Goal: Task Accomplishment & Management: Manage account settings

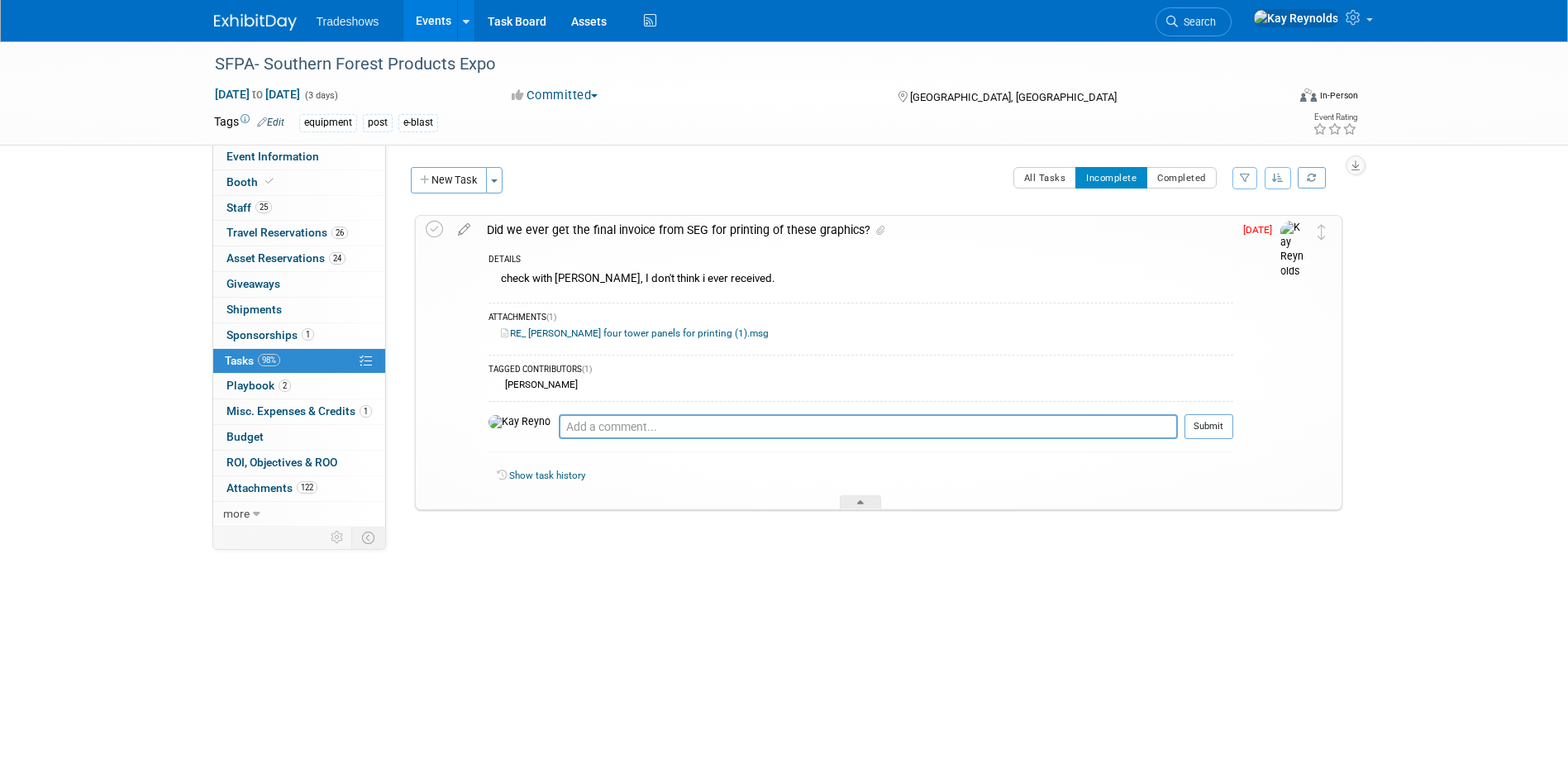
click at [1254, 231] on span "[DATE]" at bounding box center [1262, 229] width 37 height 12
click at [464, 232] on icon at bounding box center [464, 226] width 29 height 20
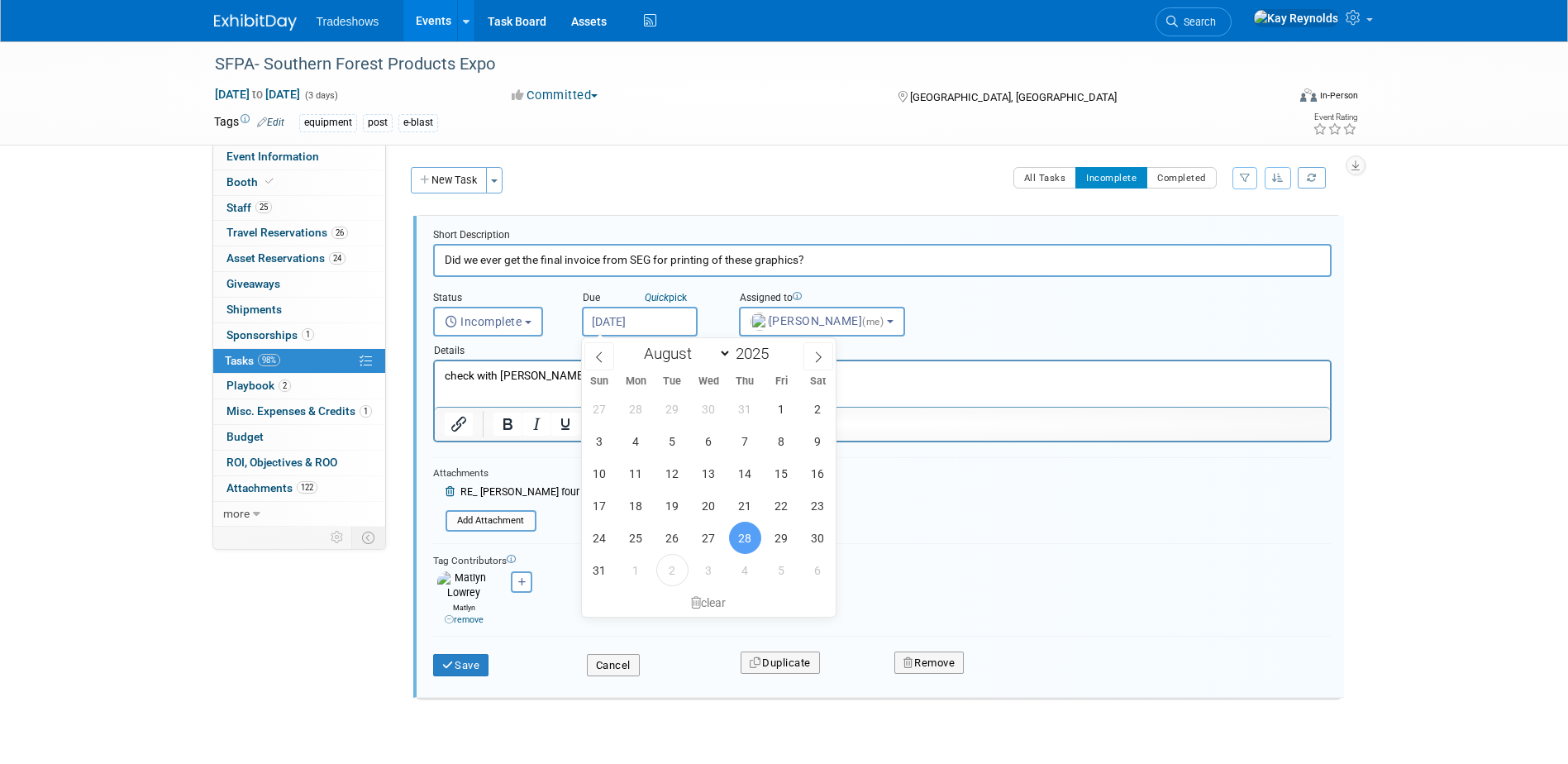
click at [605, 319] on input "[DATE]" at bounding box center [640, 321] width 116 height 29
click at [819, 354] on icon at bounding box center [818, 357] width 12 height 12
select select "8"
click at [781, 411] on span "5" at bounding box center [781, 409] width 32 height 32
type input "[DATE]"
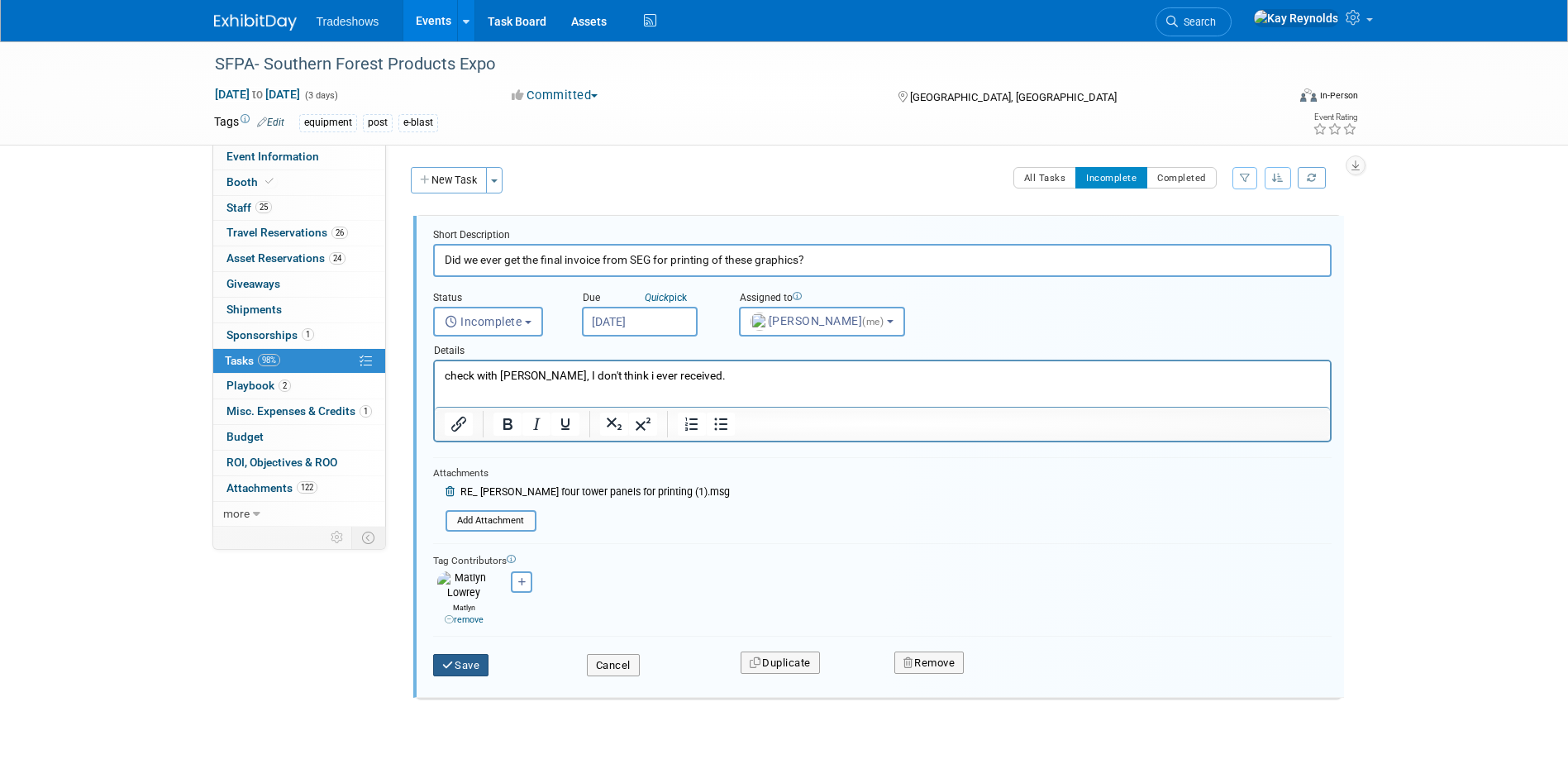
click at [452, 661] on icon "submit" at bounding box center [448, 666] width 13 height 11
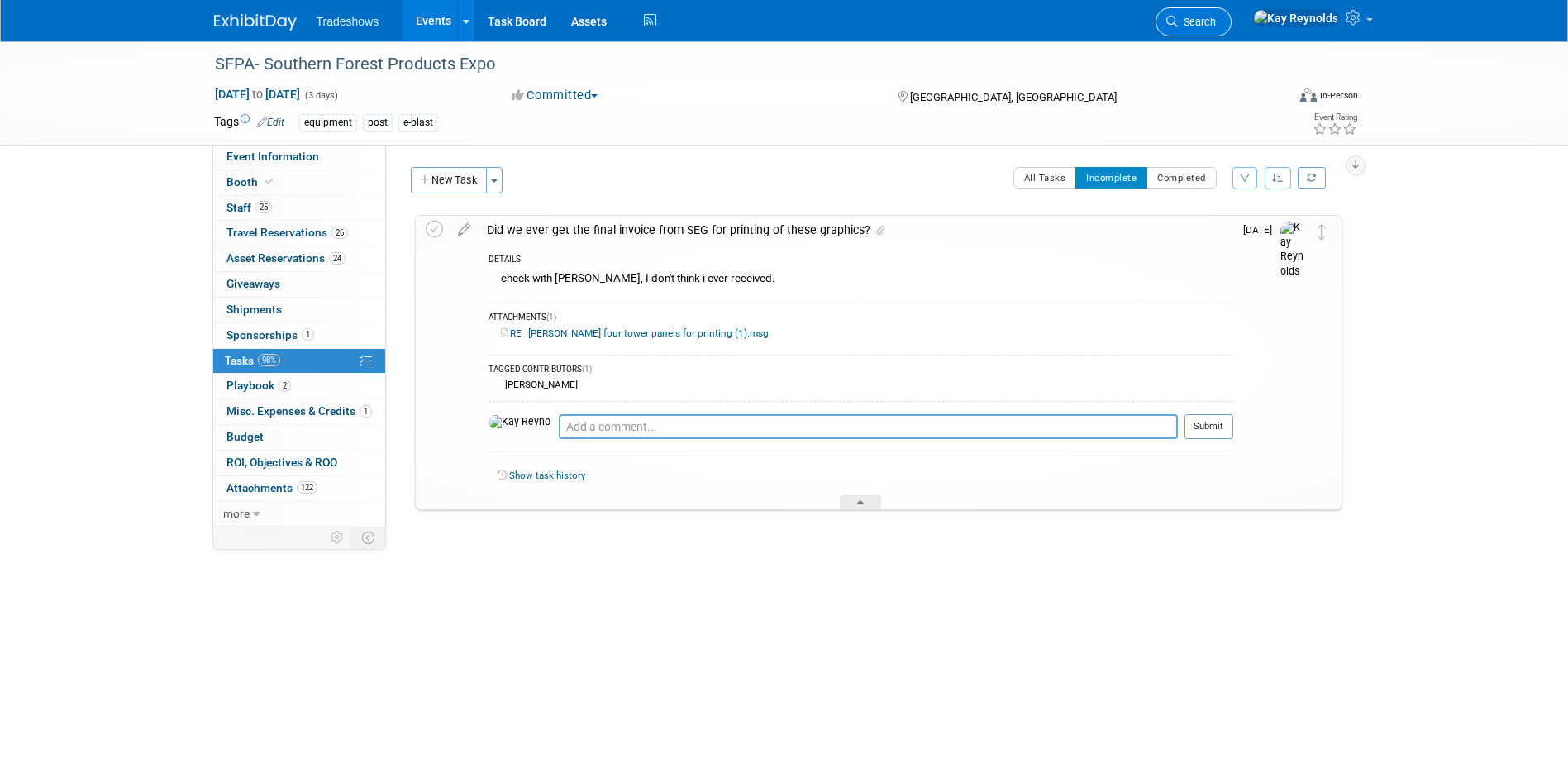
click at [1178, 16] on icon at bounding box center [1171, 21] width 12 height 12
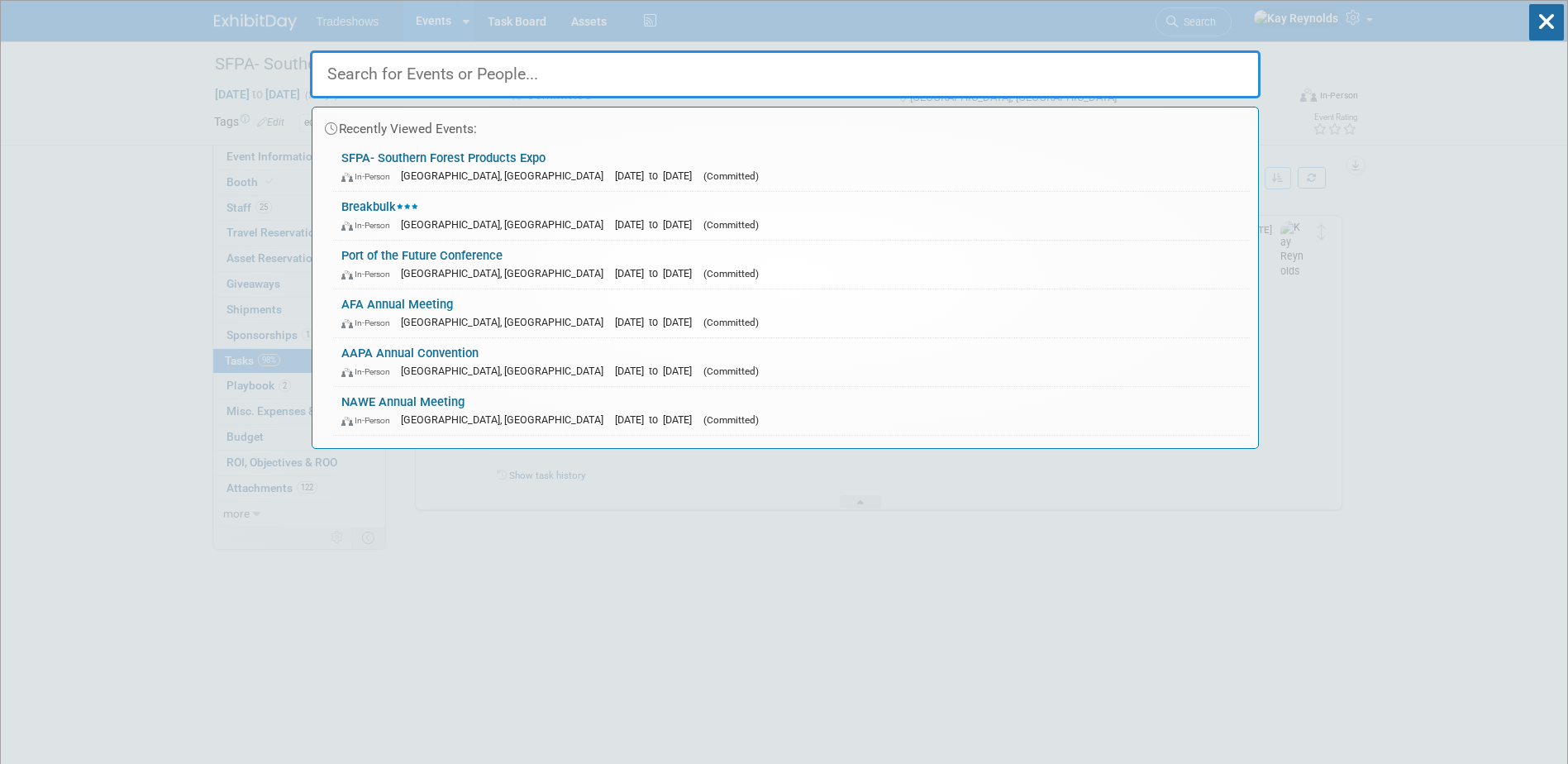
click at [359, 71] on input "text" at bounding box center [785, 75] width 951 height 48
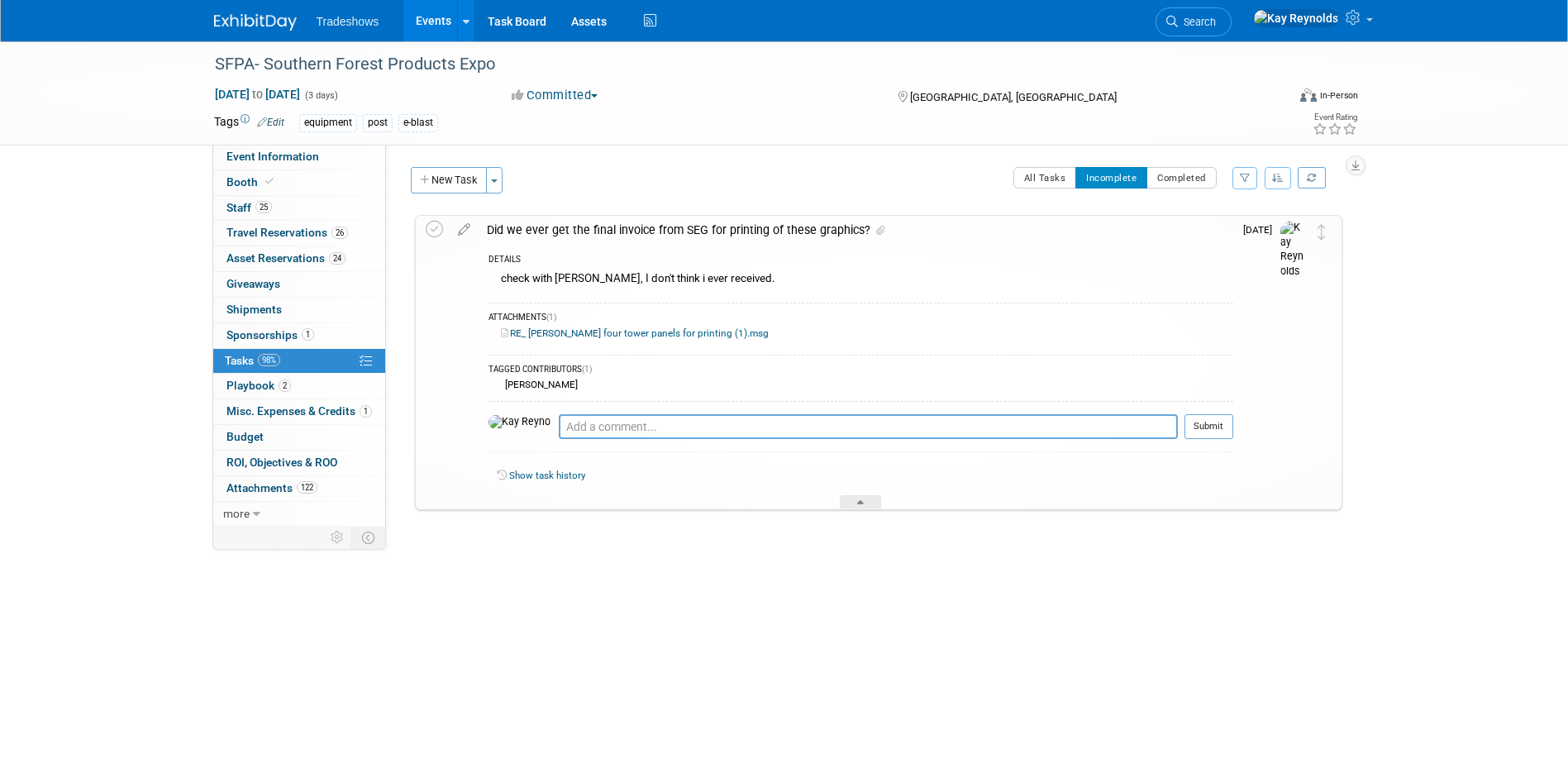
click at [428, 21] on link "Events" at bounding box center [433, 20] width 61 height 41
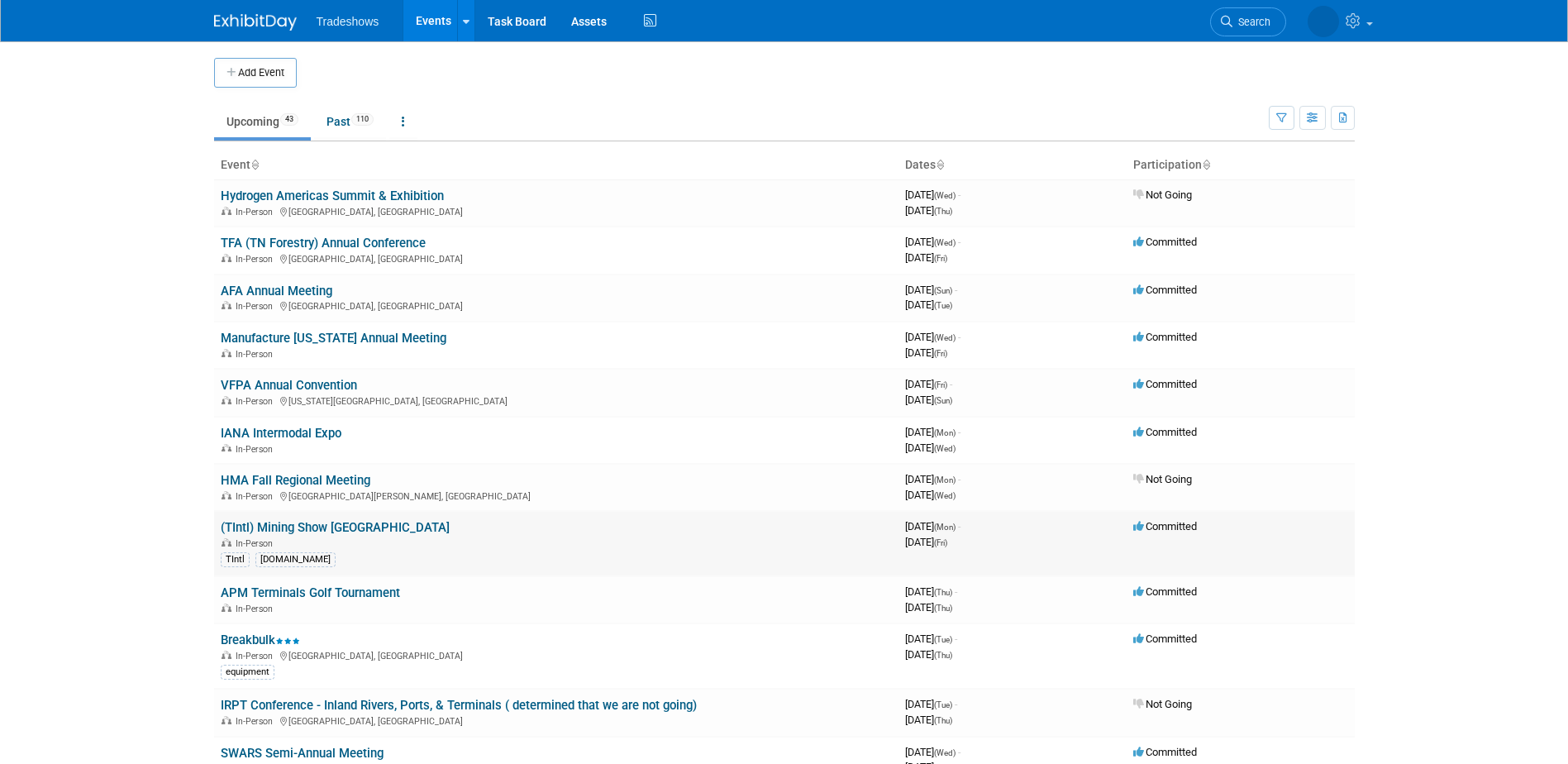
click at [414, 533] on td "(TIntl) Mining Show Peru In-Person TIntl T.International" at bounding box center [557, 543] width 685 height 65
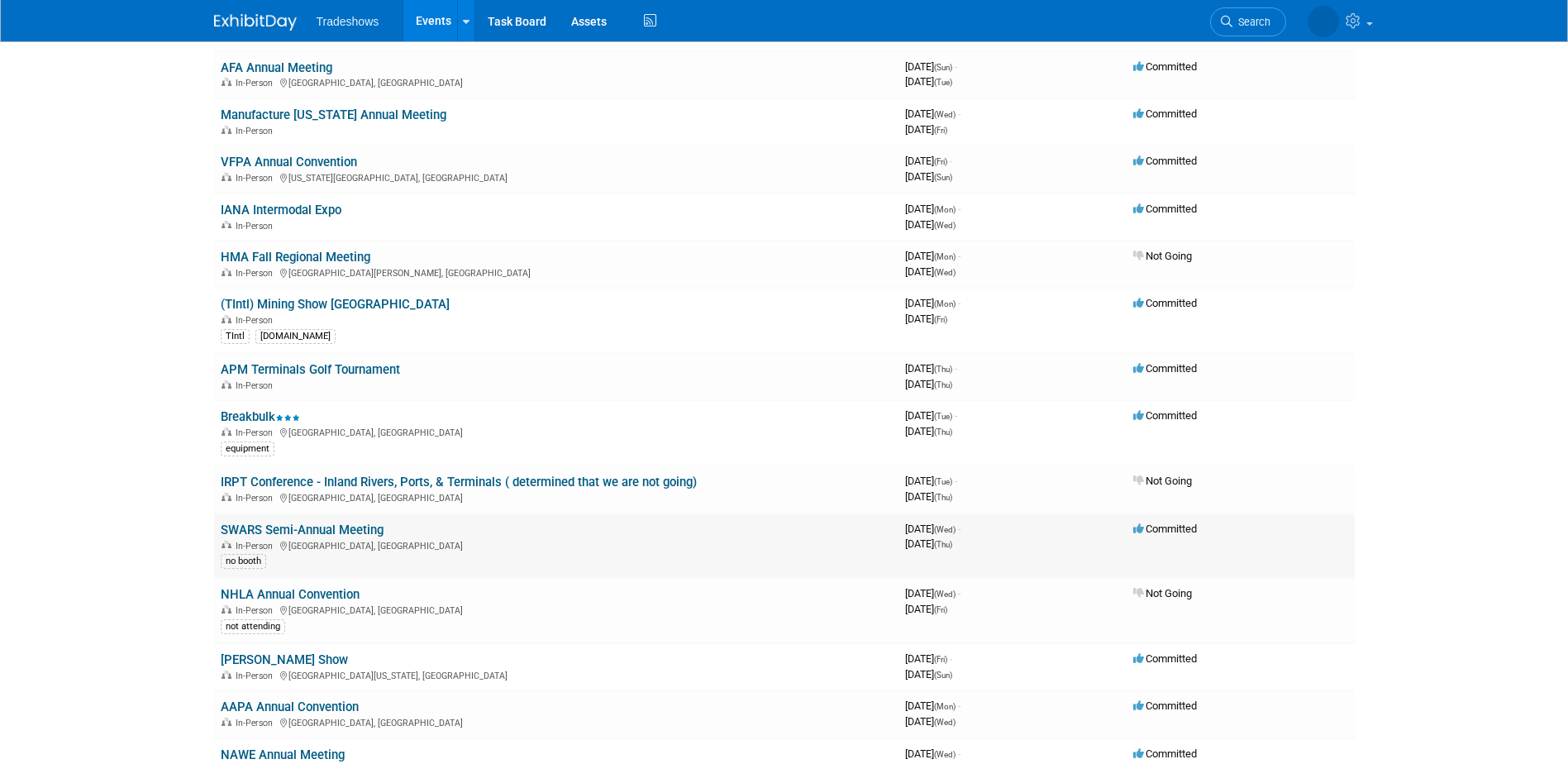
scroll to position [248, 0]
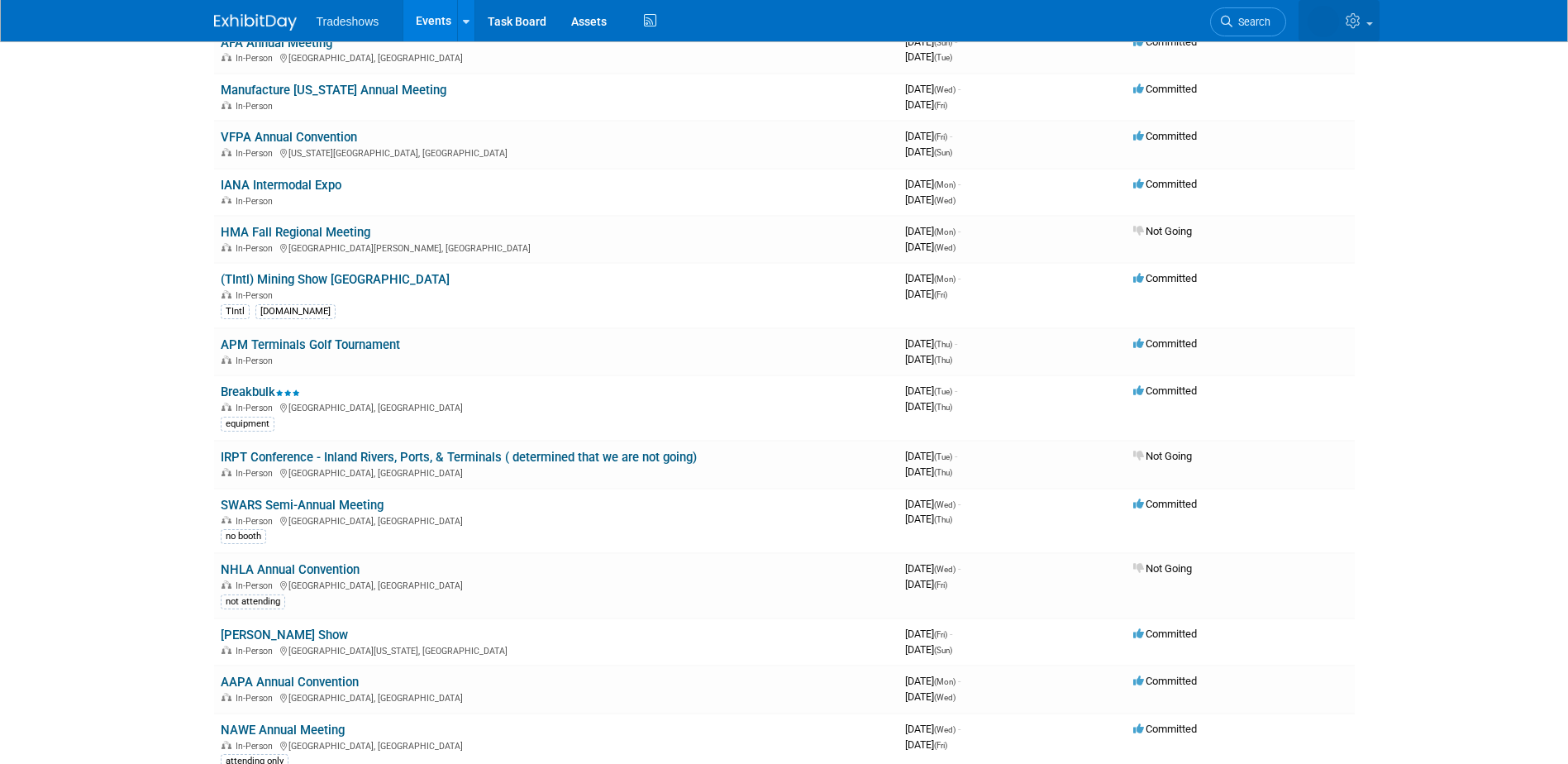
click at [1351, 18] on icon at bounding box center [1355, 20] width 19 height 15
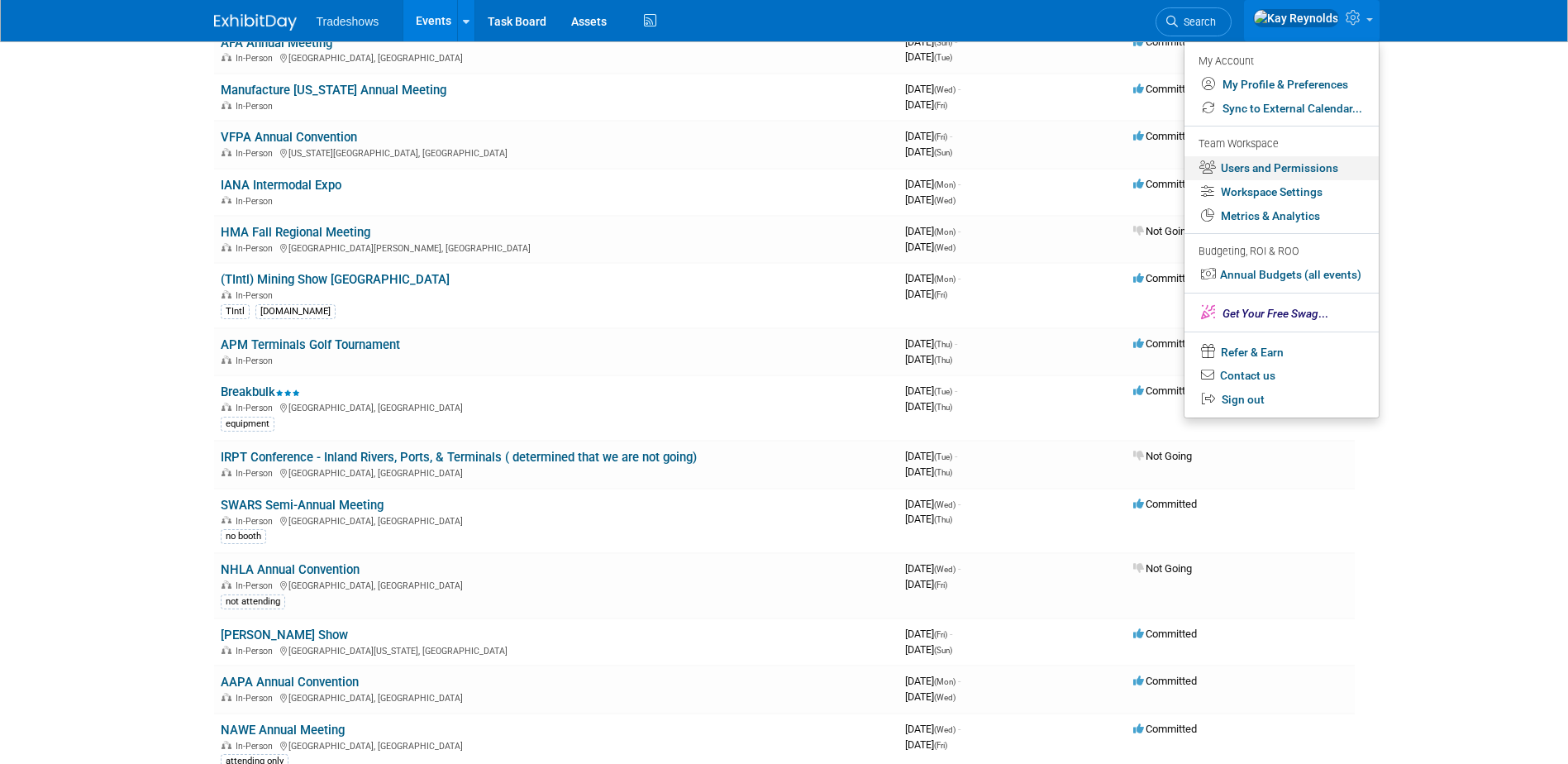
click at [1262, 169] on link "Users and Permissions" at bounding box center [1281, 168] width 194 height 24
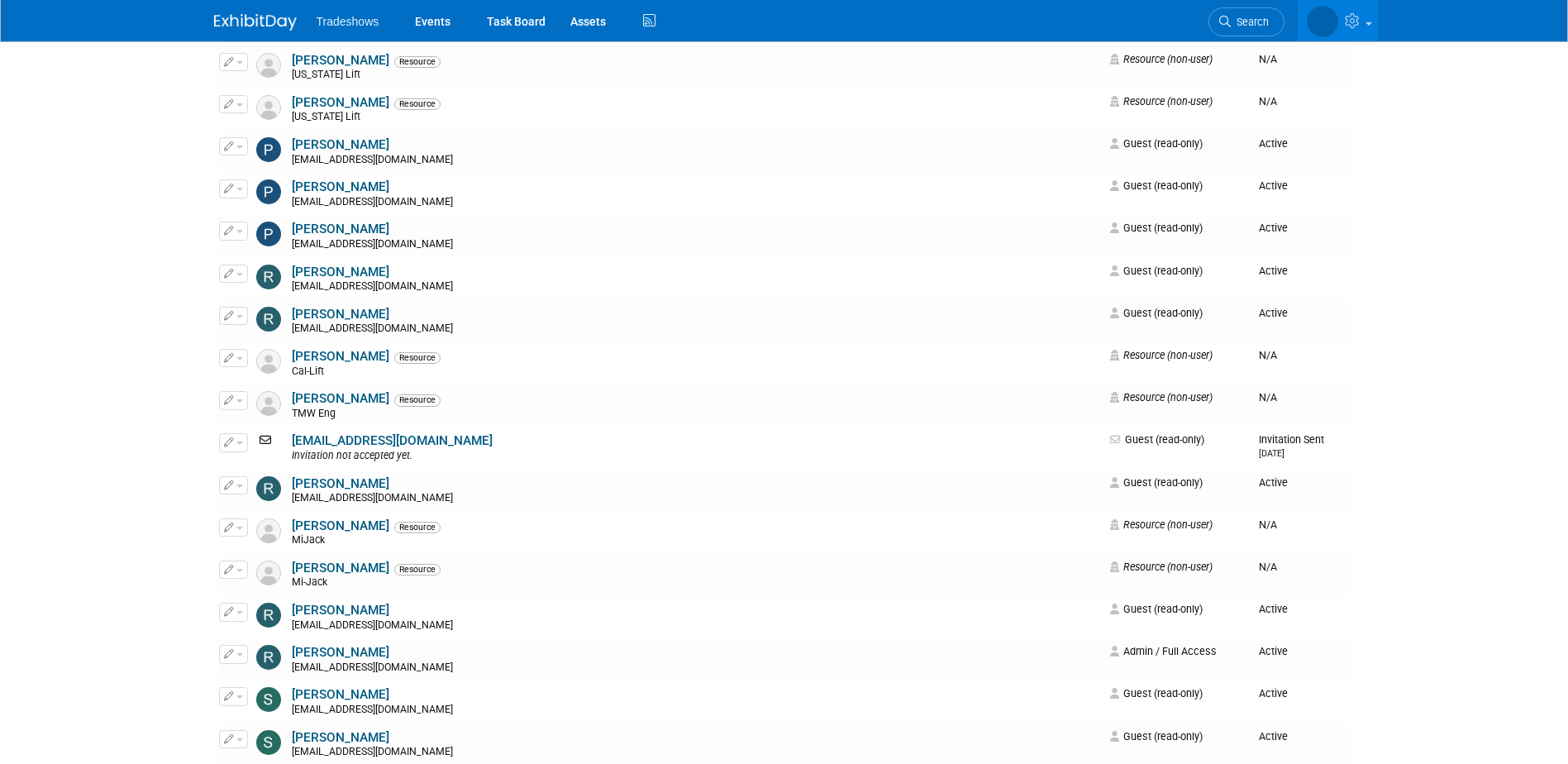
scroll to position [3389, 0]
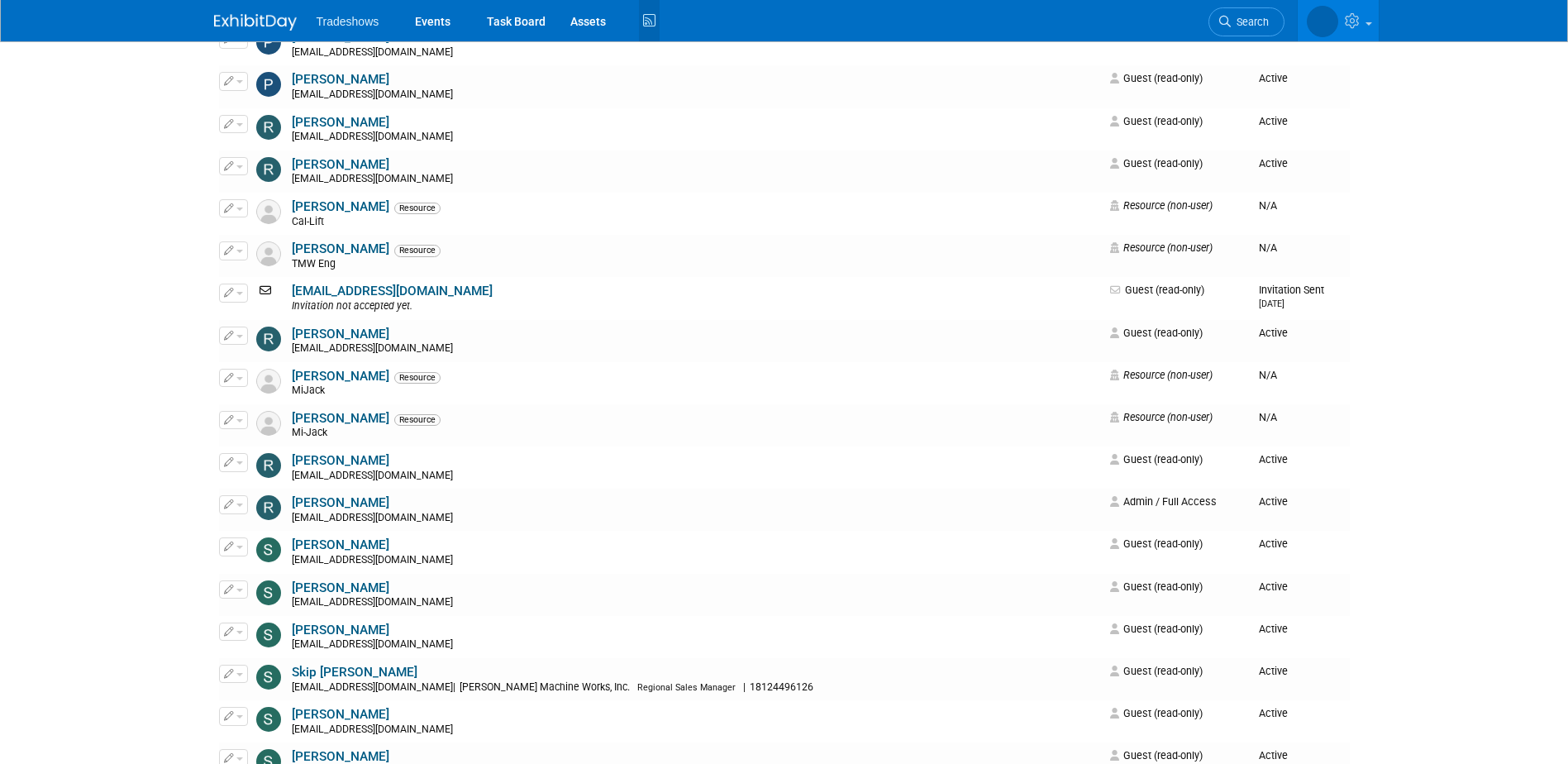
click at [642, 17] on icon at bounding box center [649, 21] width 20 height 26
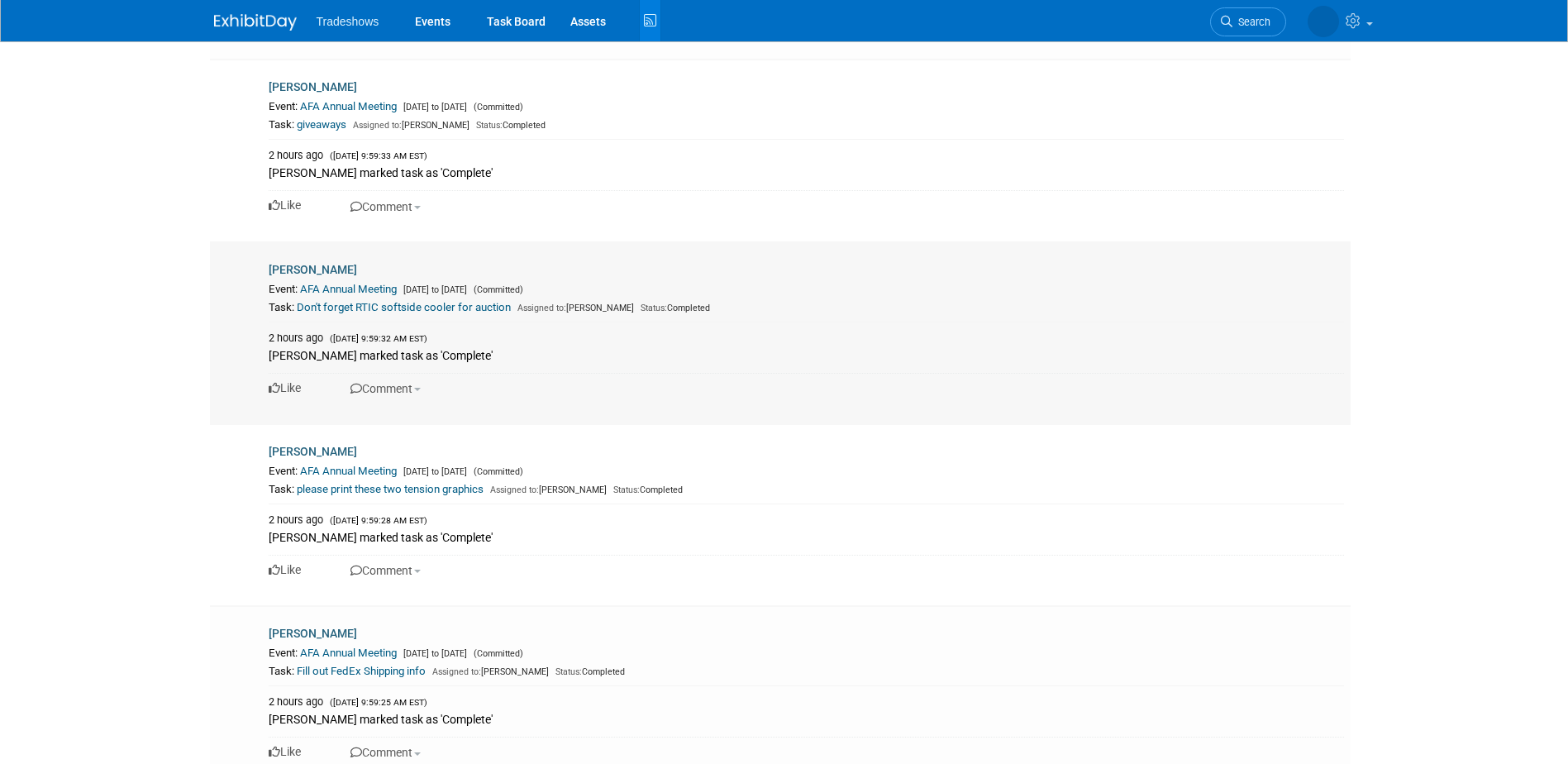
scroll to position [248, 0]
